Goal: Task Accomplishment & Management: Manage account settings

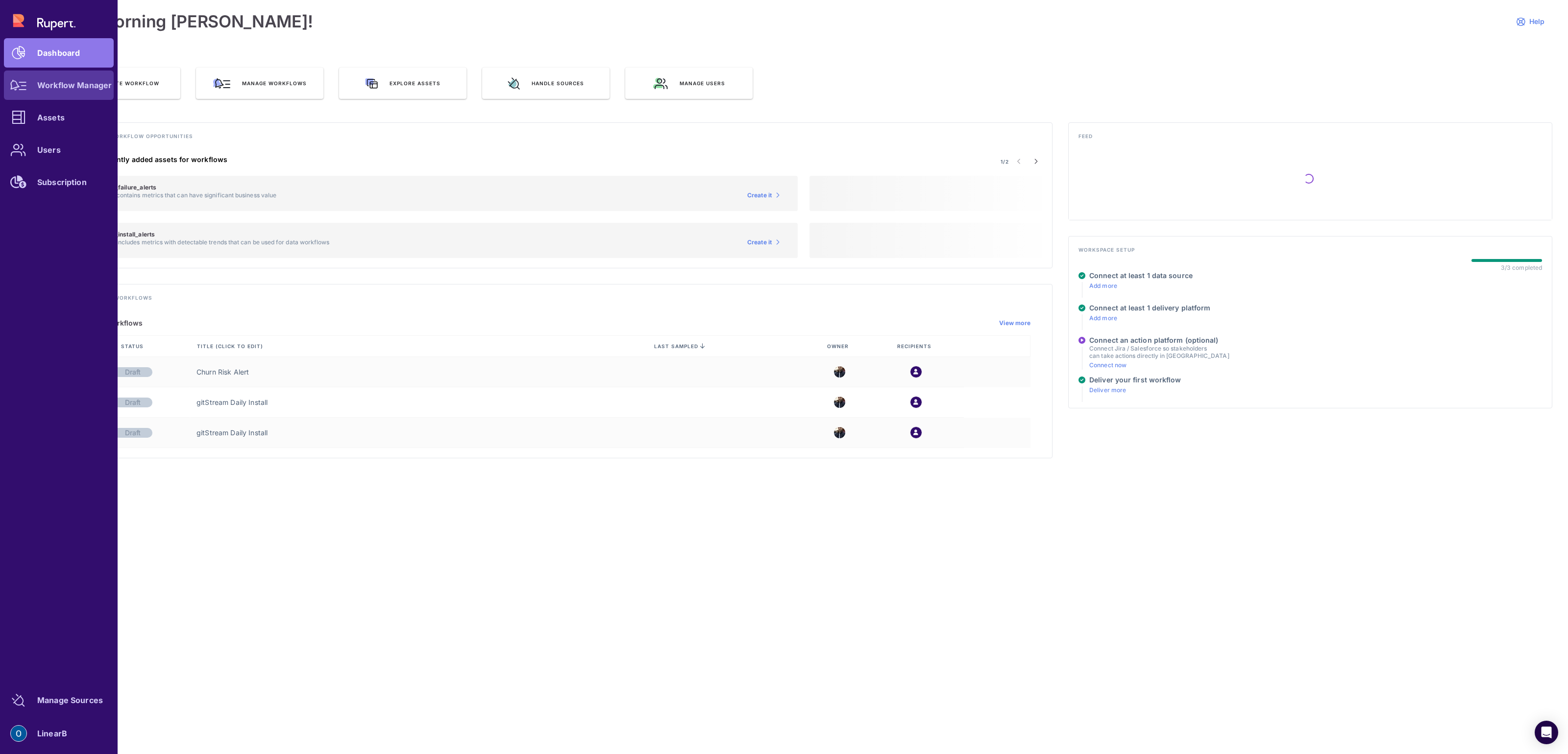
click at [61, 96] on link "Workflow Manager" at bounding box center [58, 86] width 109 height 30
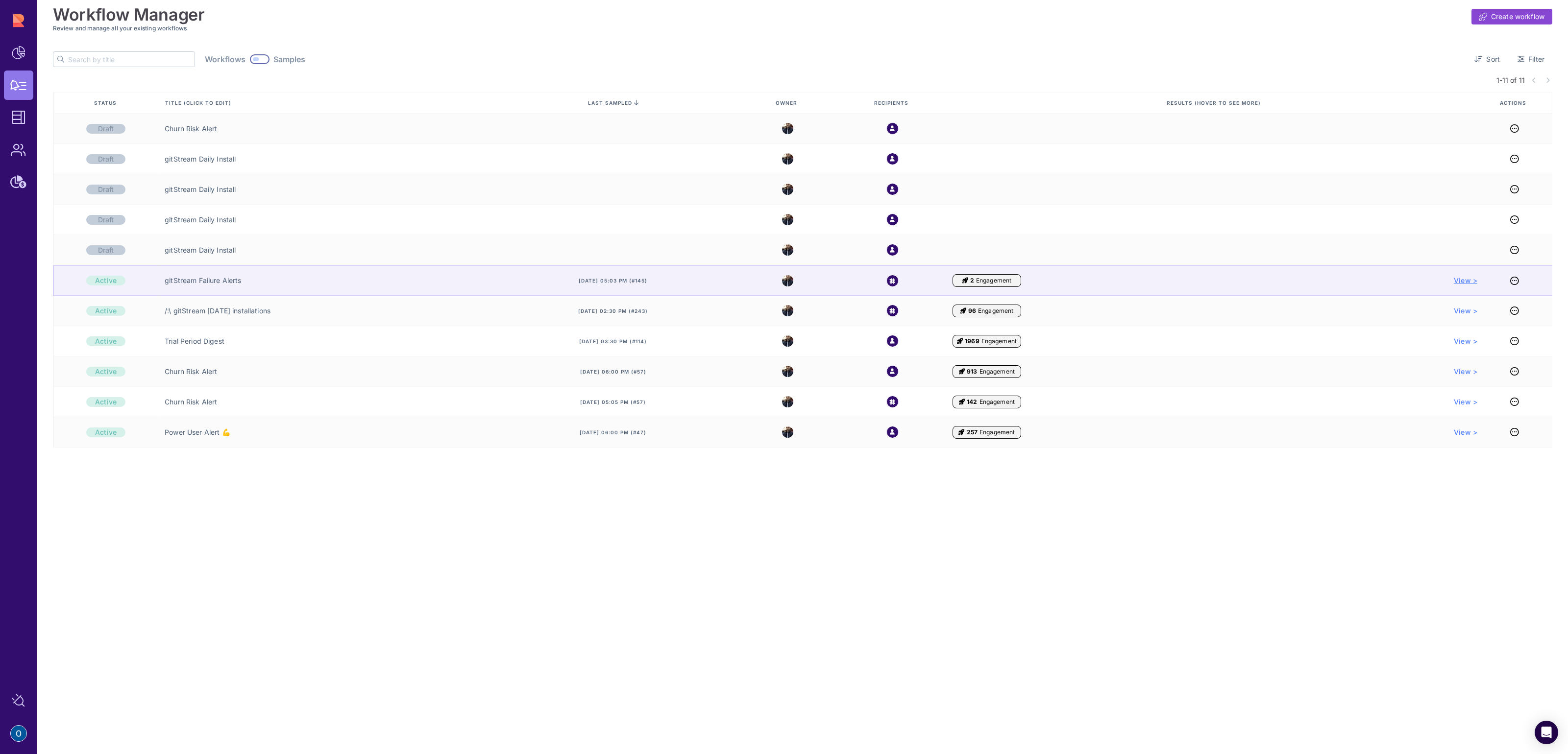
click at [1462, 282] on span "View >" at bounding box center [1466, 281] width 24 height 10
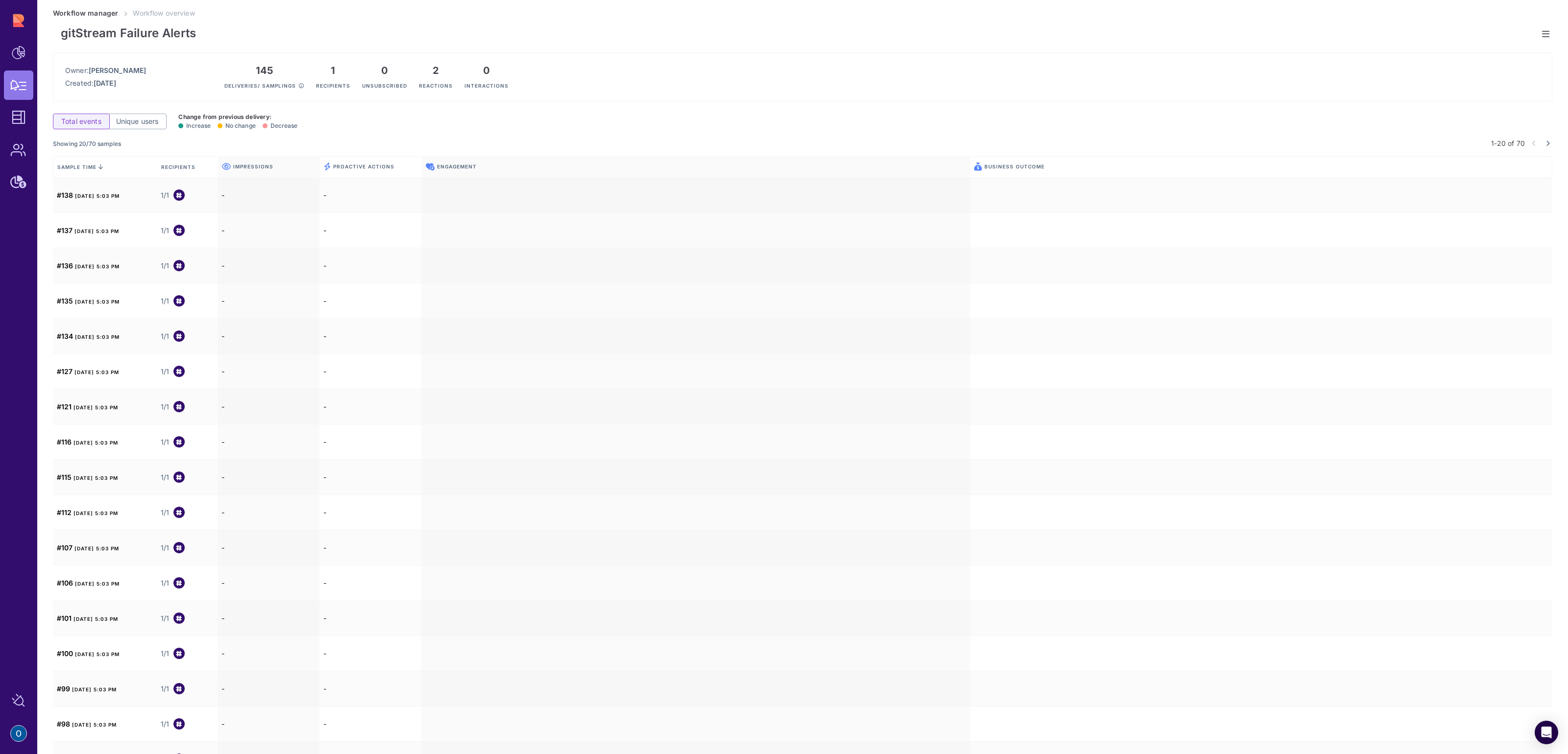
click at [1549, 35] on div "gitStream Failure Alerts Owner: Ofer Haham Created: Apr 15, 2025 145 Deliveries…" at bounding box center [803, 395] width 1531 height 754
click at [1542, 33] on icon at bounding box center [1544, 33] width 7 height 0
click at [1505, 66] on div "Pause workflow" at bounding box center [1484, 72] width 93 height 16
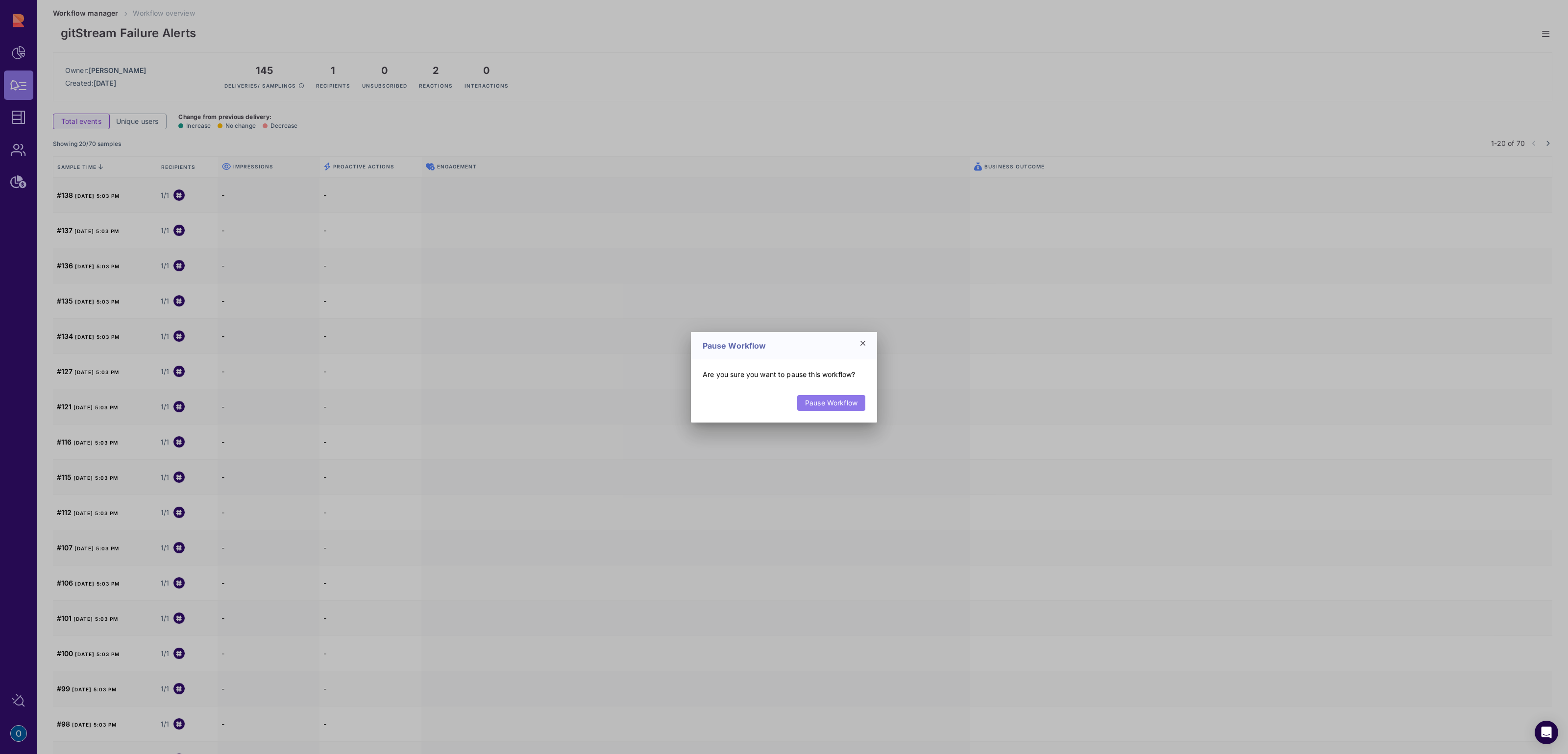
click at [846, 407] on link "Pause Workflow" at bounding box center [830, 403] width 68 height 16
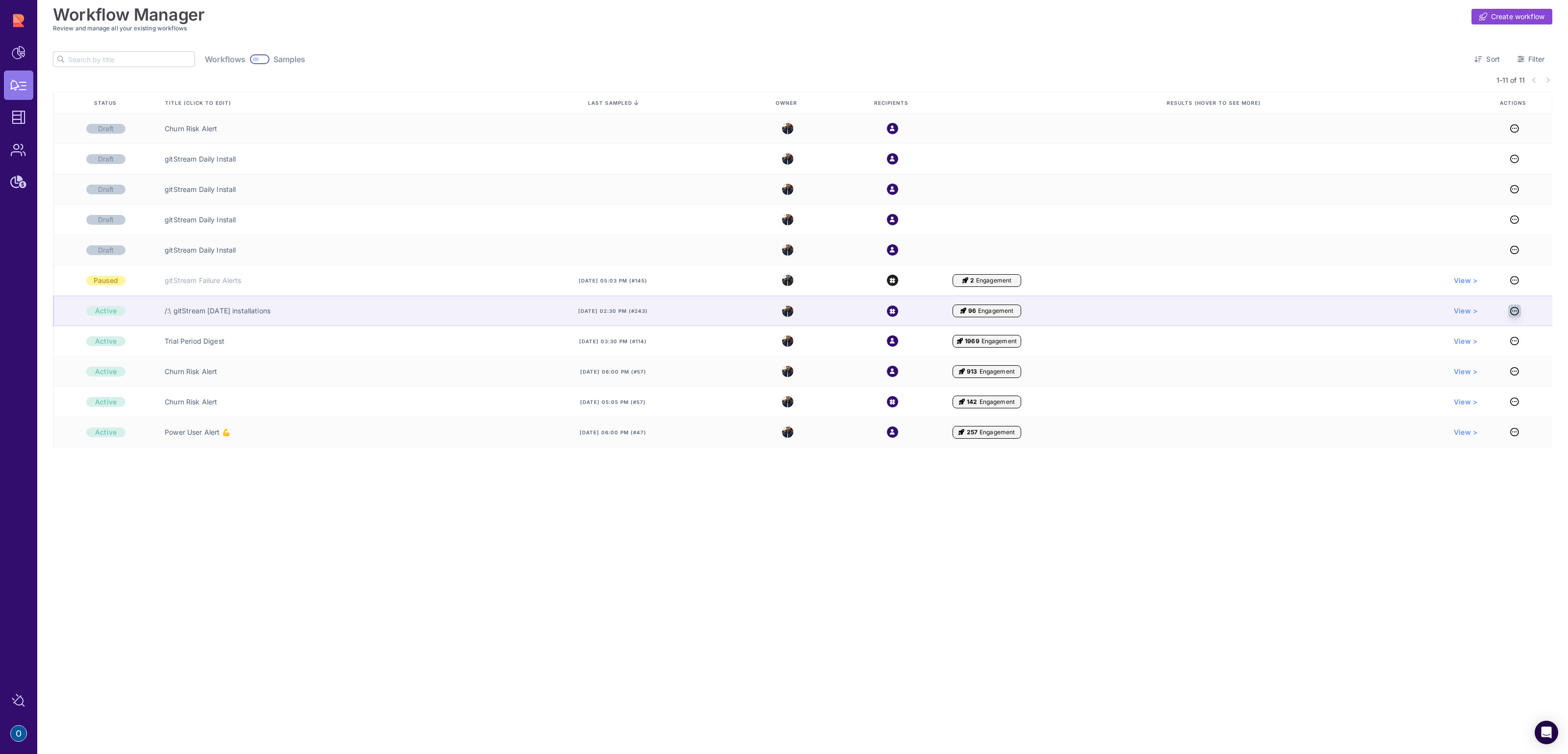
click at [1511, 311] on icon at bounding box center [1514, 311] width 9 height 0
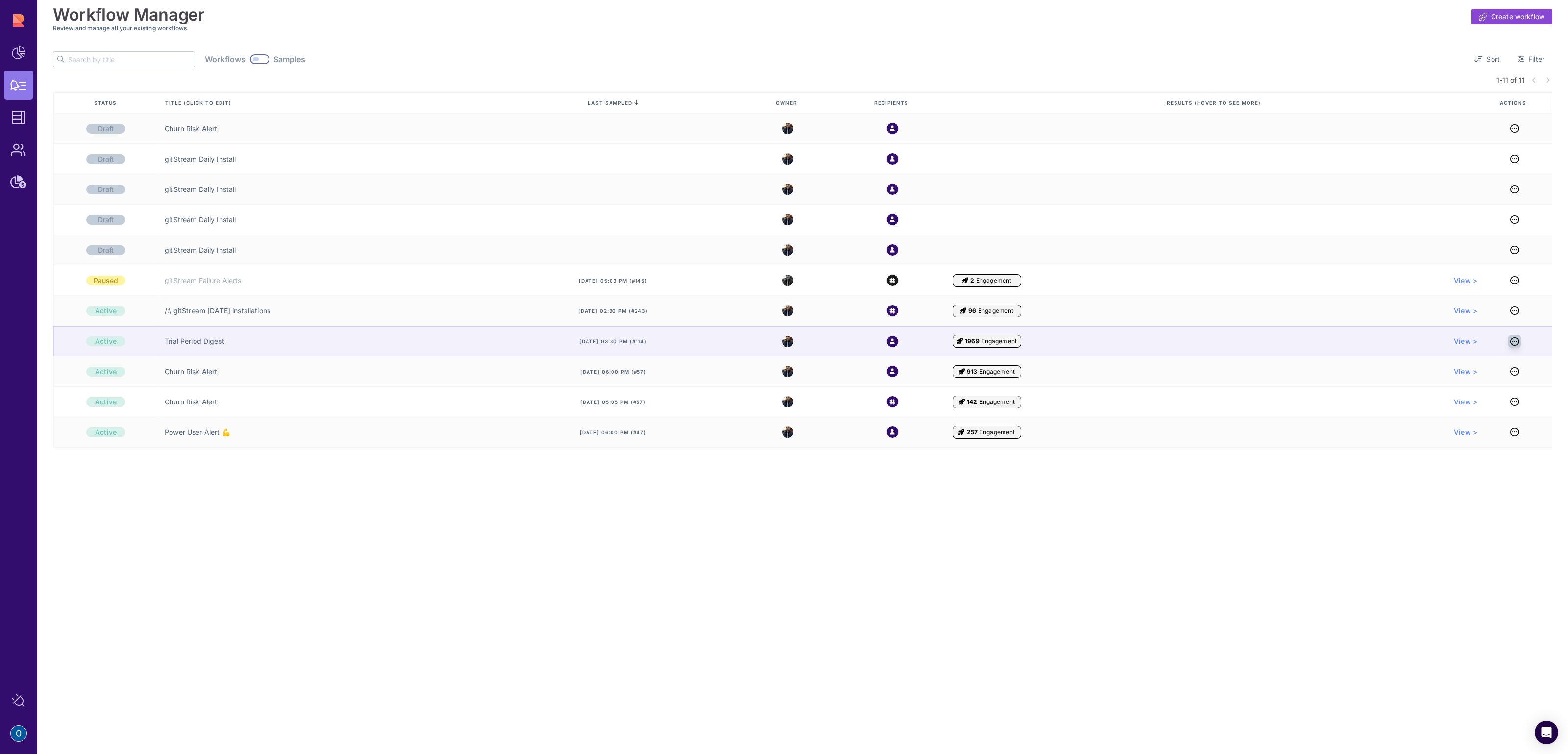
click at [1515, 342] on icon at bounding box center [1514, 342] width 9 height 0
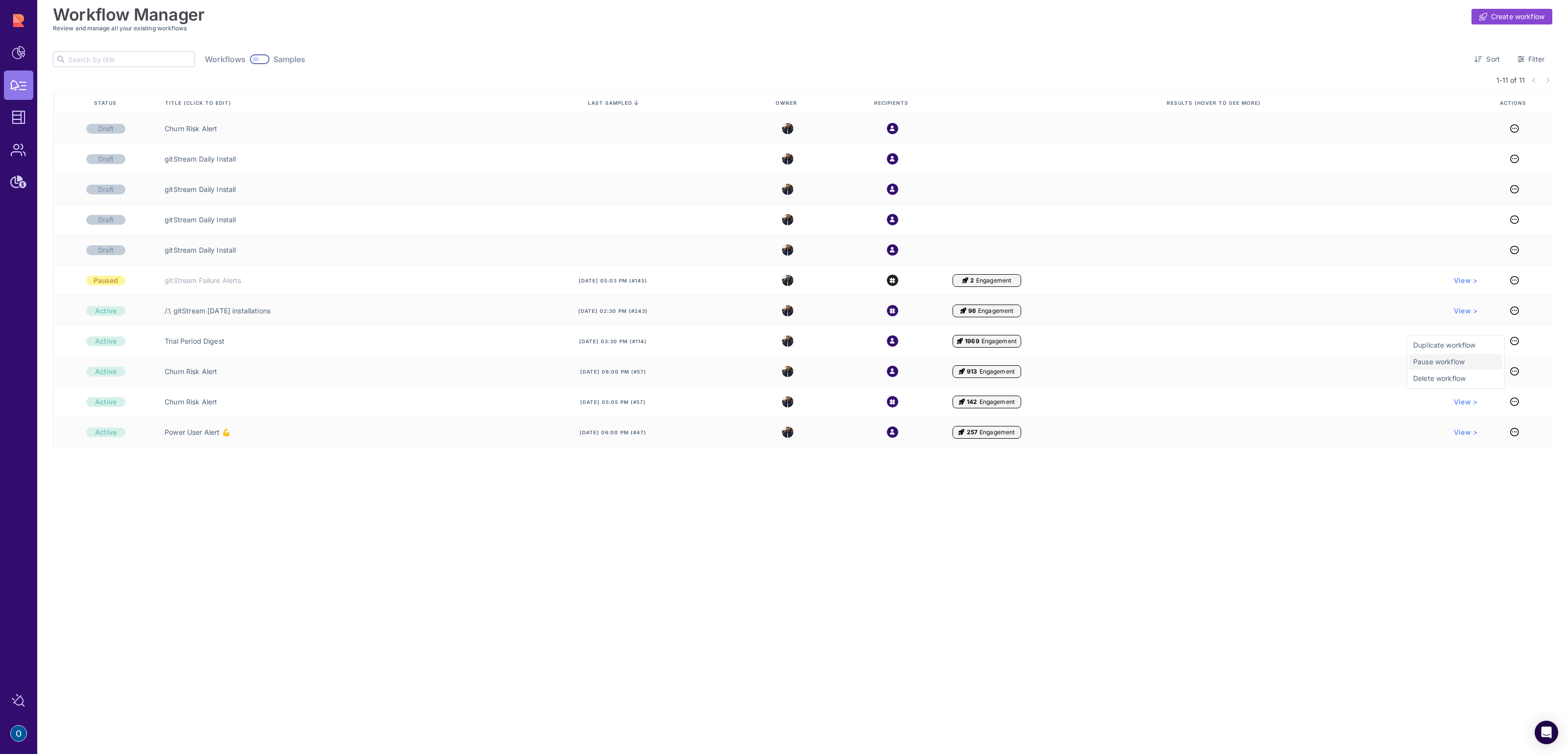
click at [1494, 363] on span "Pause workflow" at bounding box center [1455, 362] width 86 height 10
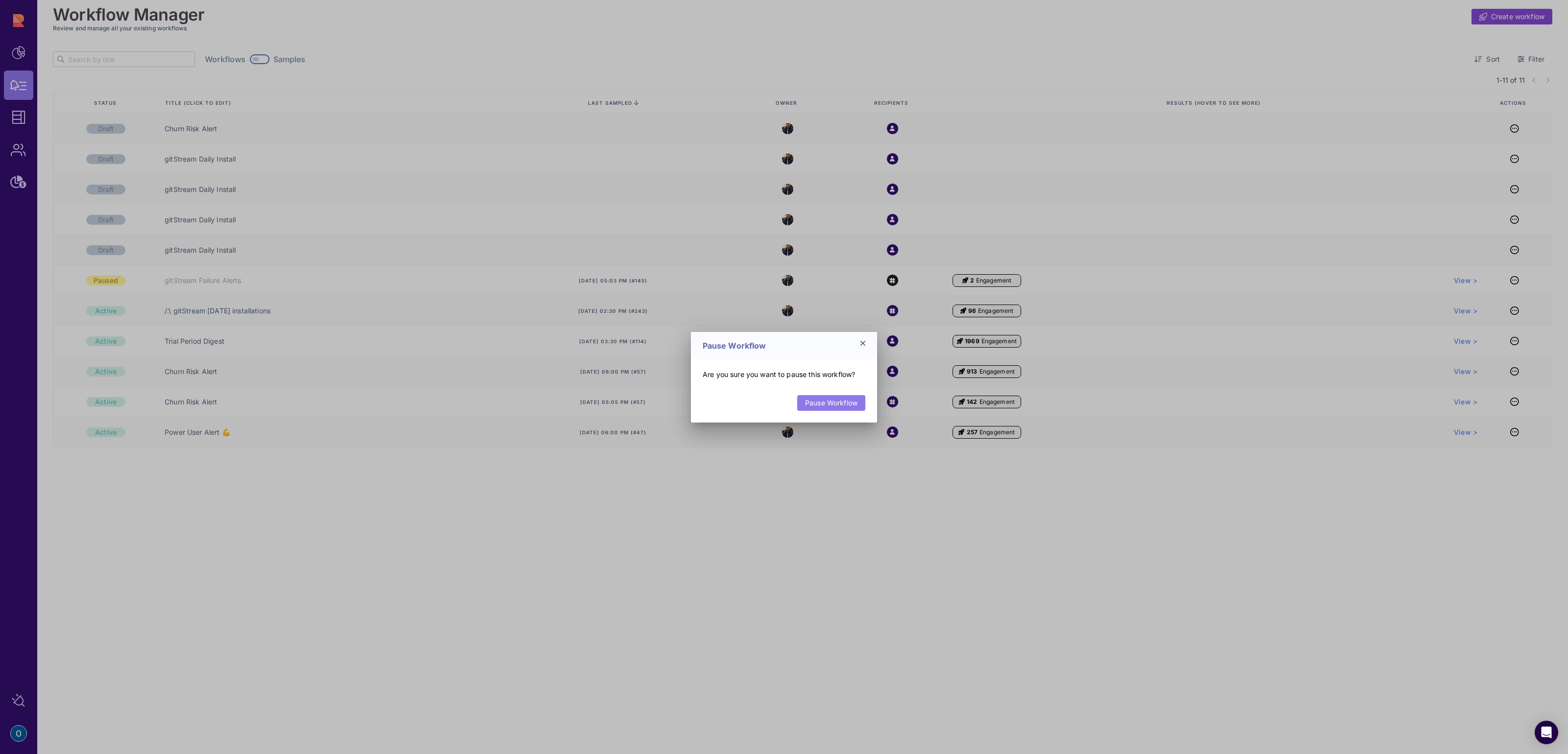
click at [817, 403] on link "Pause Workflow" at bounding box center [830, 403] width 68 height 16
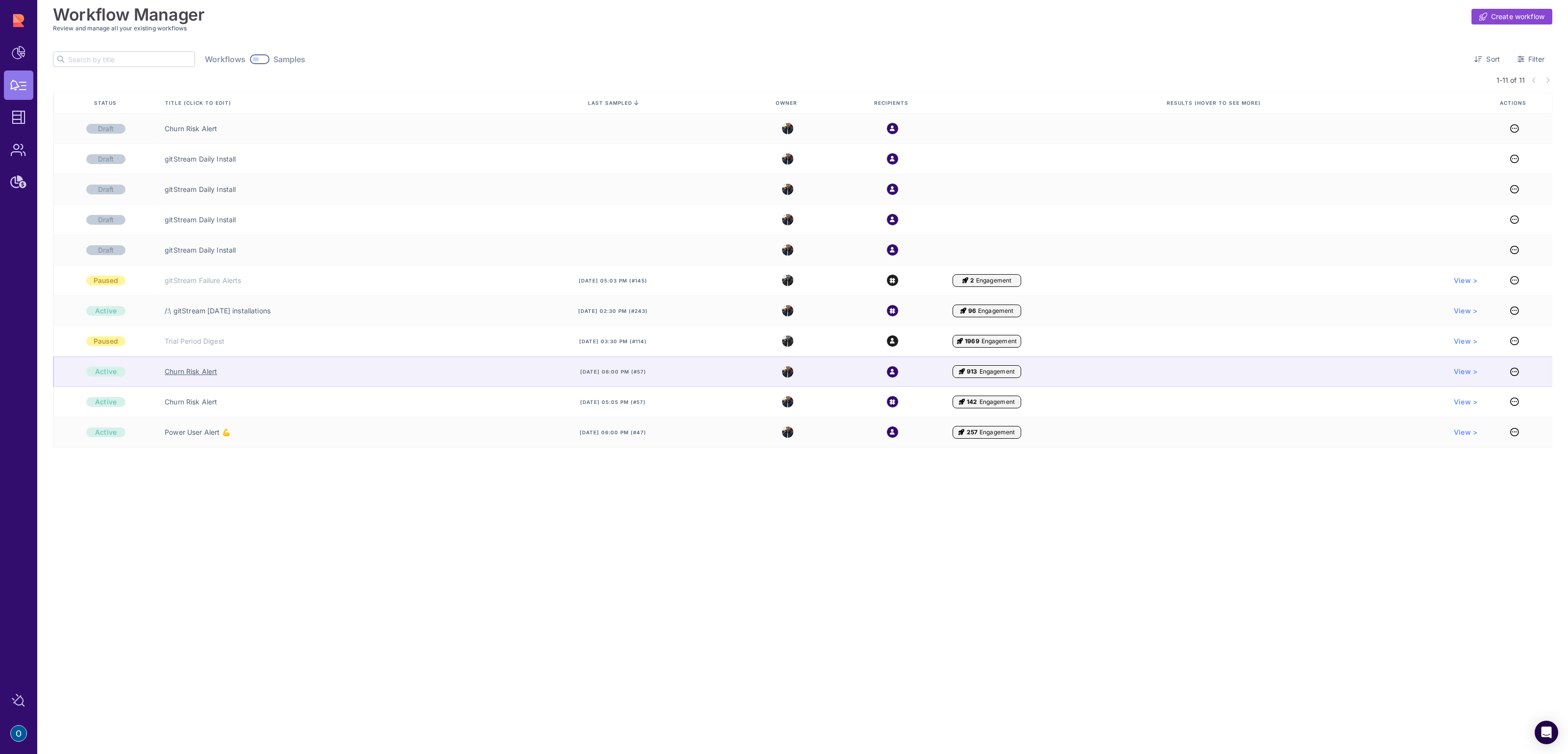
click at [201, 371] on link "Churn Risk Alert" at bounding box center [190, 372] width 52 height 10
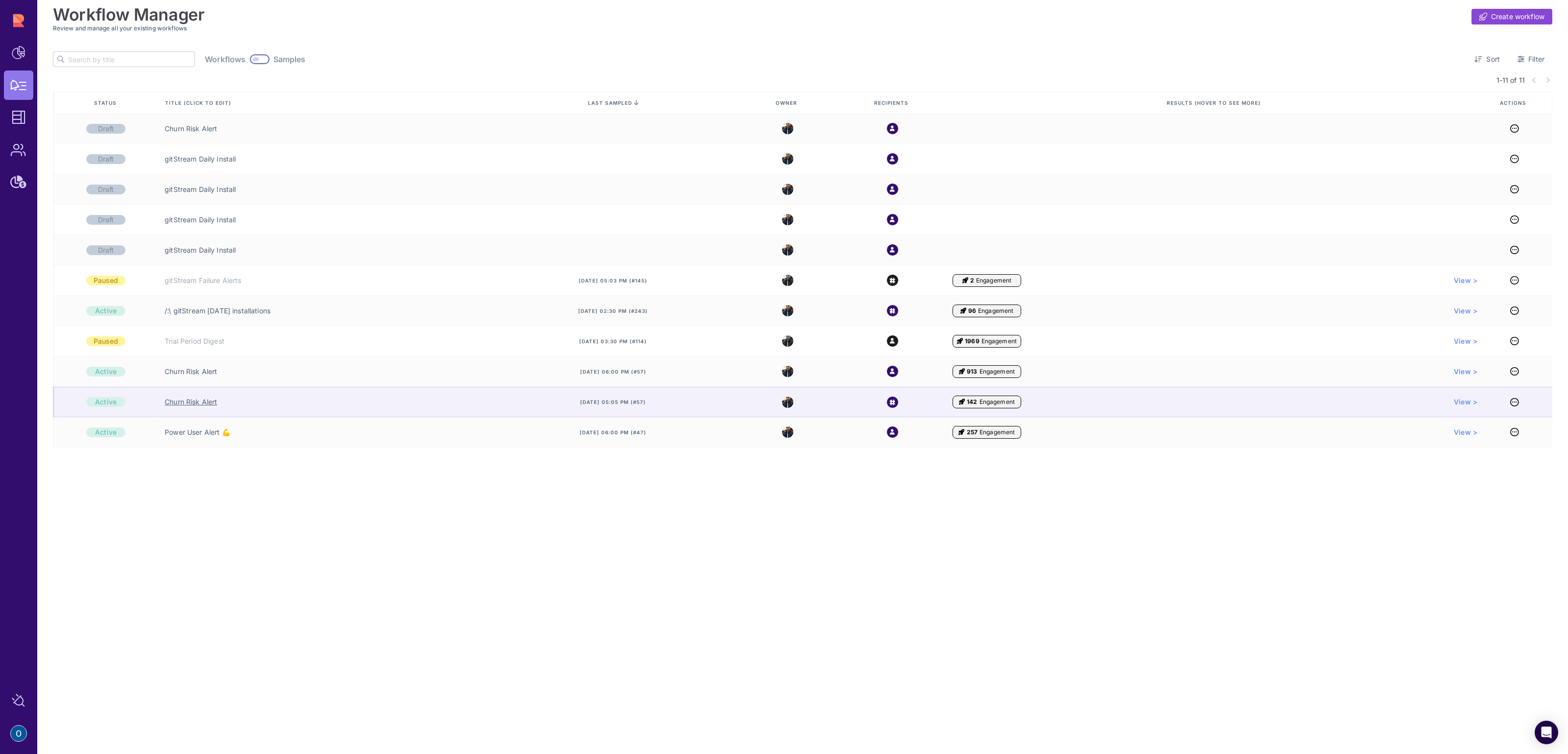
click at [199, 406] on link "Churn Risk Alert" at bounding box center [190, 402] width 52 height 10
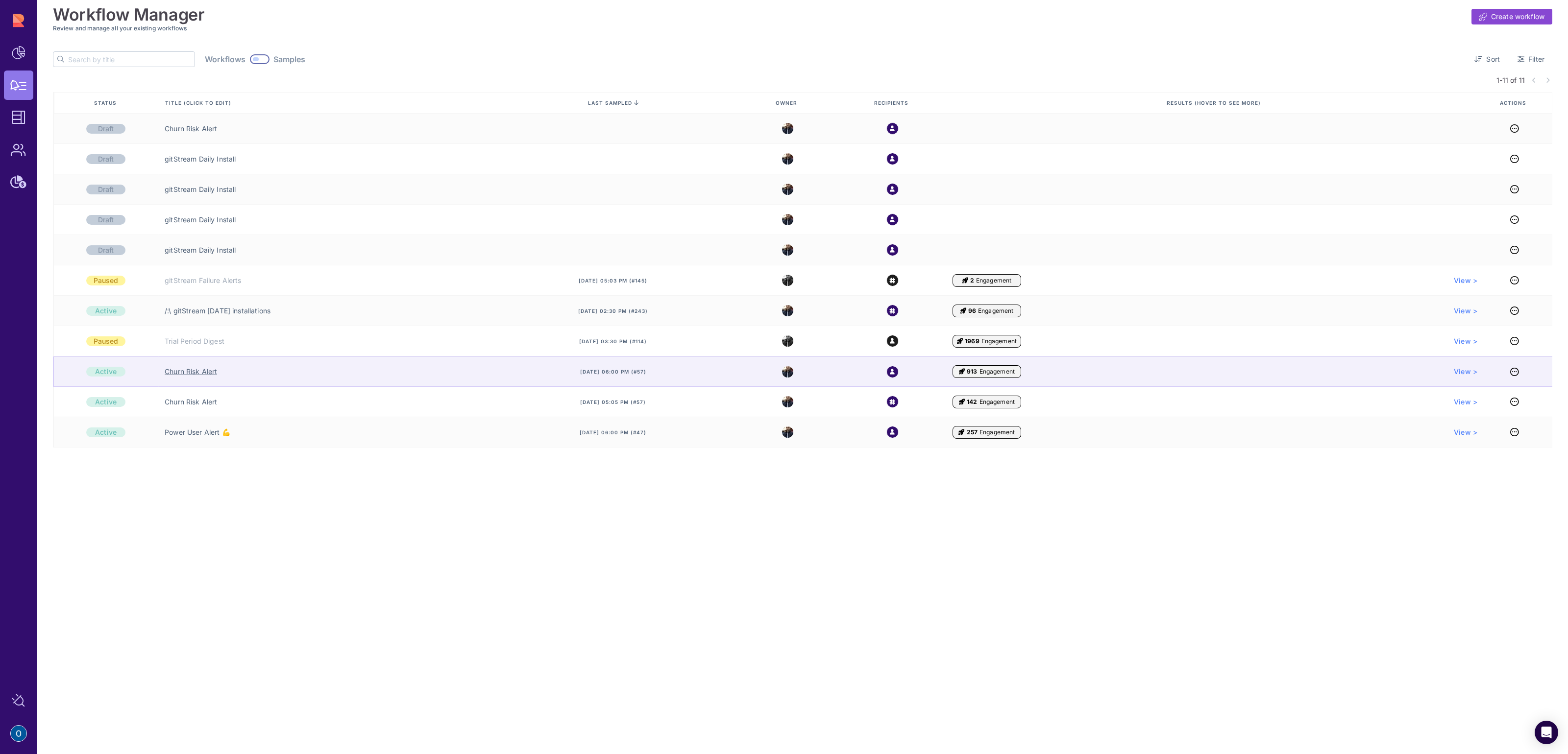
click at [201, 375] on link "Churn Risk Alert" at bounding box center [190, 372] width 52 height 10
click at [1515, 372] on icon at bounding box center [1514, 371] width 9 height 0
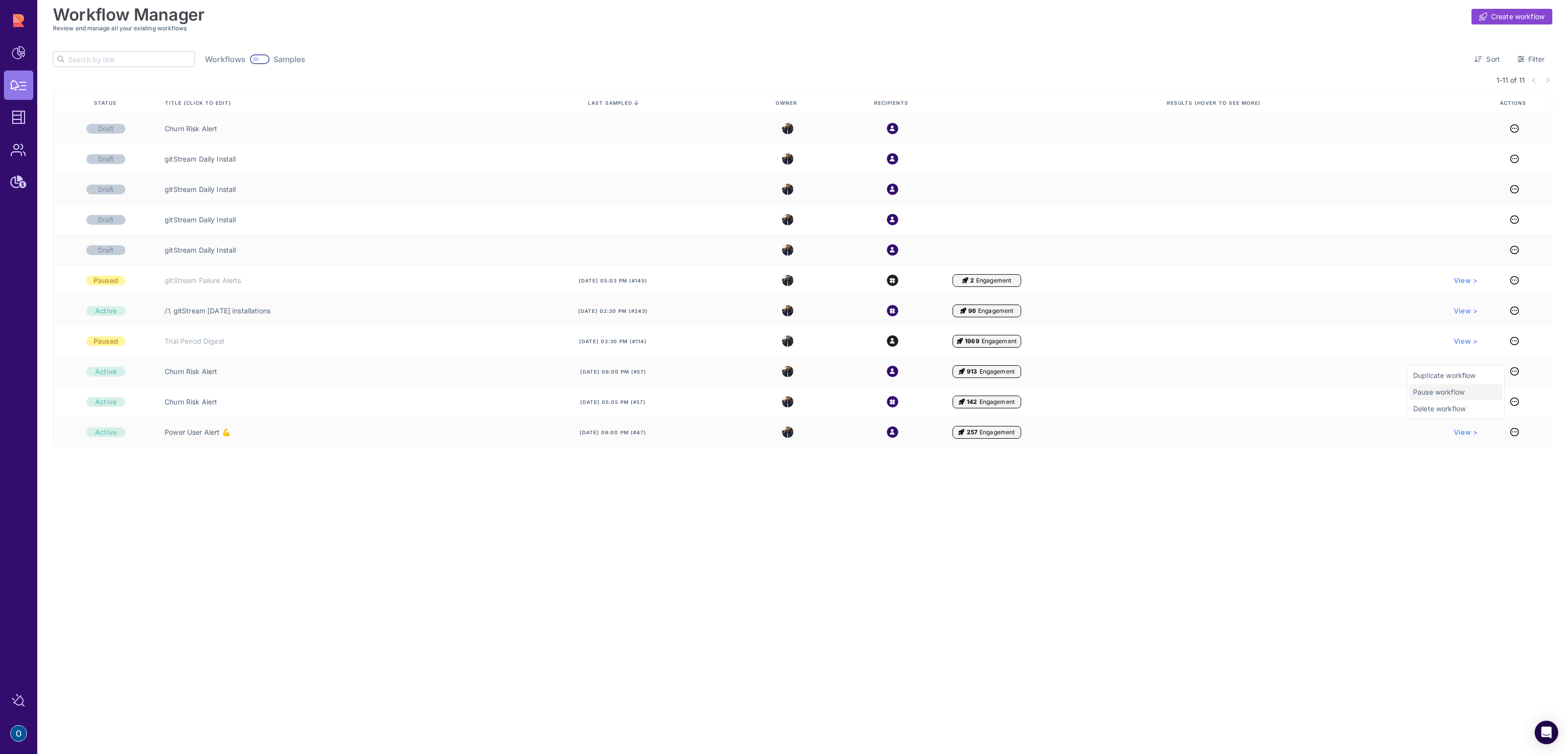
click at [1482, 395] on span "Pause workflow" at bounding box center [1455, 392] width 86 height 10
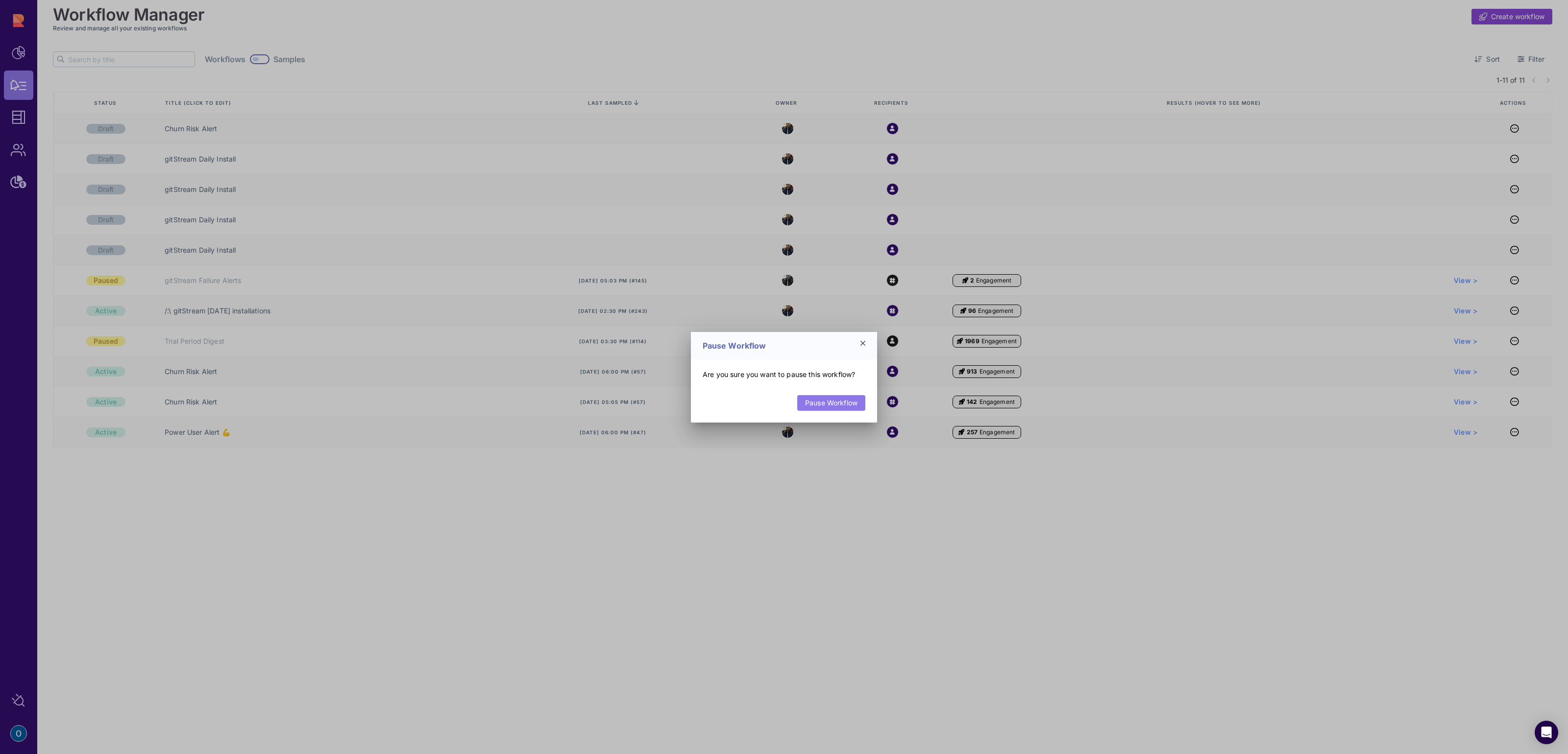
click at [848, 403] on link "Pause Workflow" at bounding box center [830, 403] width 68 height 16
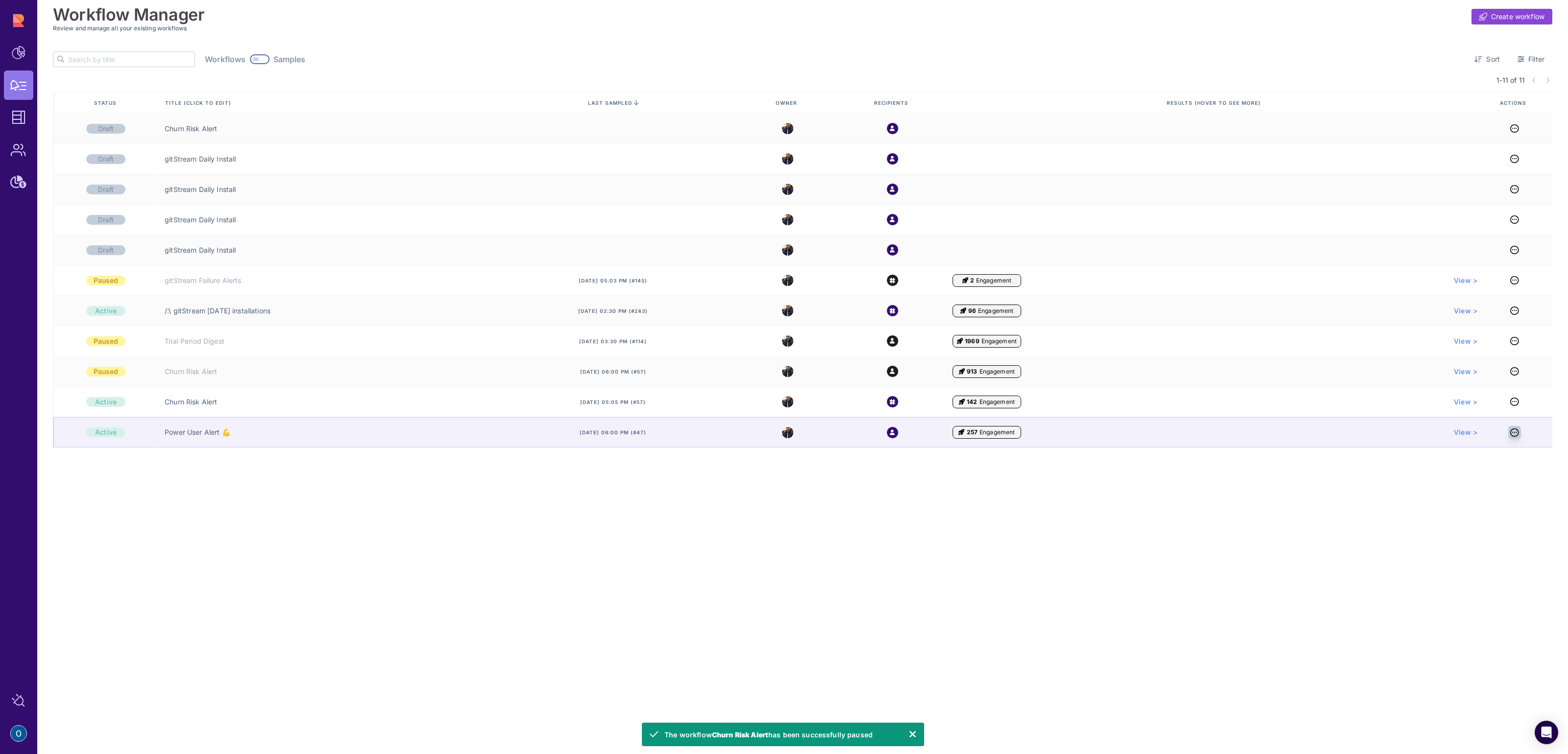
click at [1516, 433] on icon at bounding box center [1514, 432] width 9 height 0
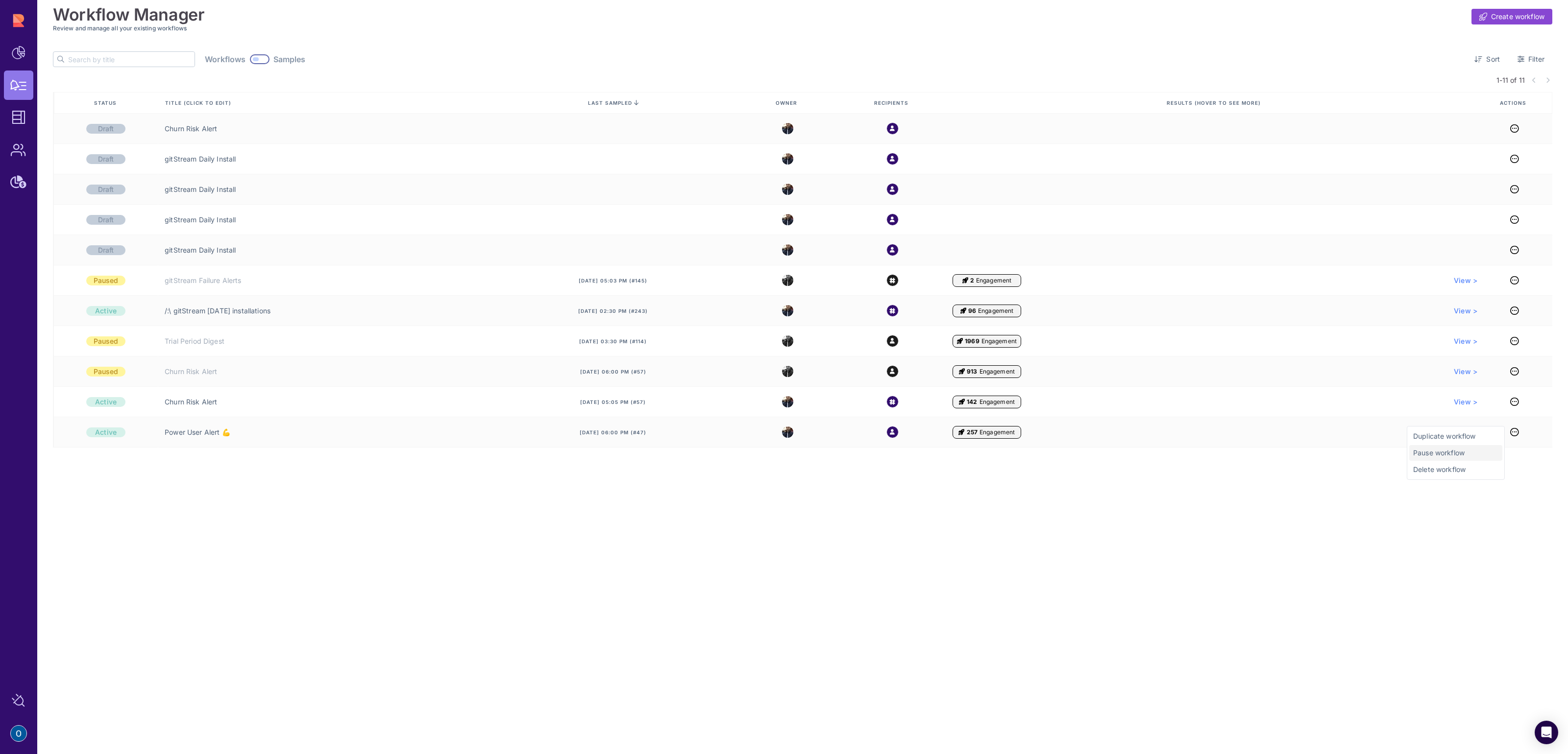
click at [1470, 453] on span "Pause workflow" at bounding box center [1455, 453] width 86 height 10
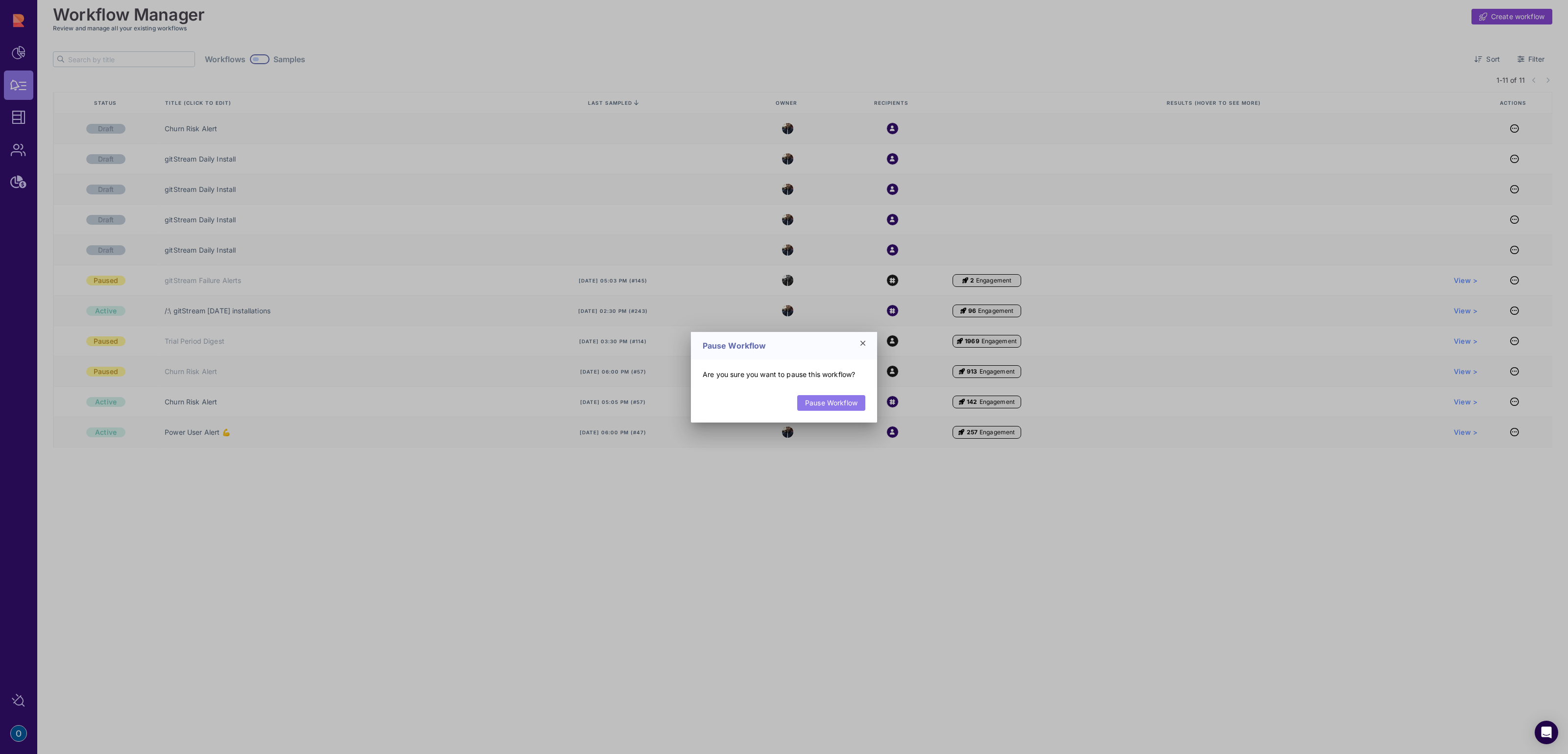
click at [825, 400] on link "Pause Workflow" at bounding box center [830, 403] width 68 height 16
